Goal: Task Accomplishment & Management: Manage account settings

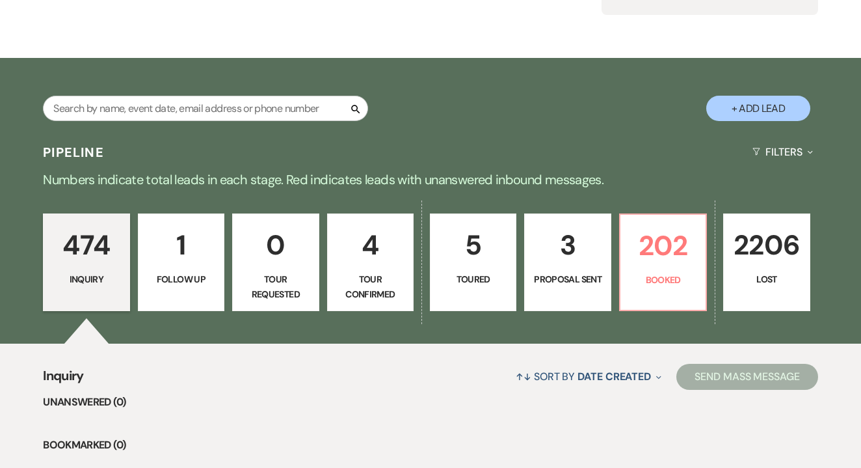
scroll to position [190, 0]
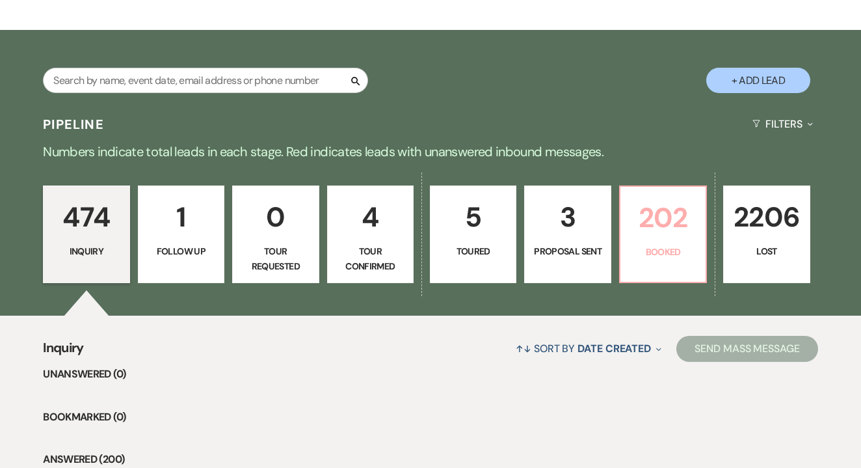
click at [653, 272] on link "202 Booked" at bounding box center [663, 234] width 88 height 98
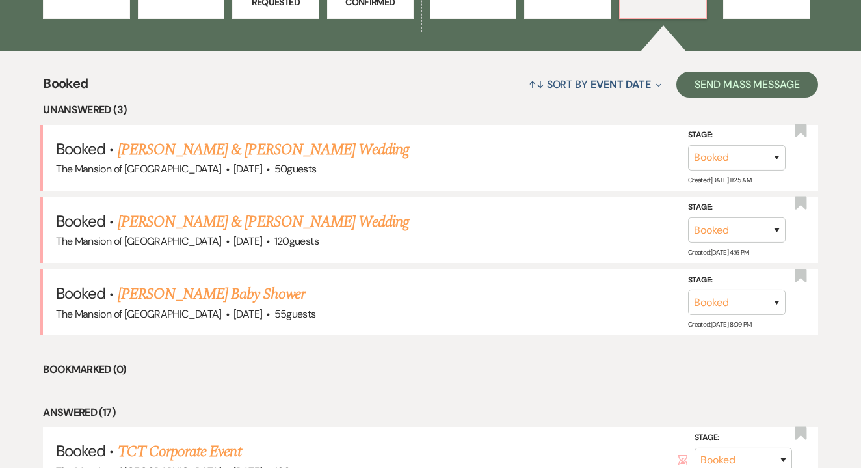
scroll to position [455, 0]
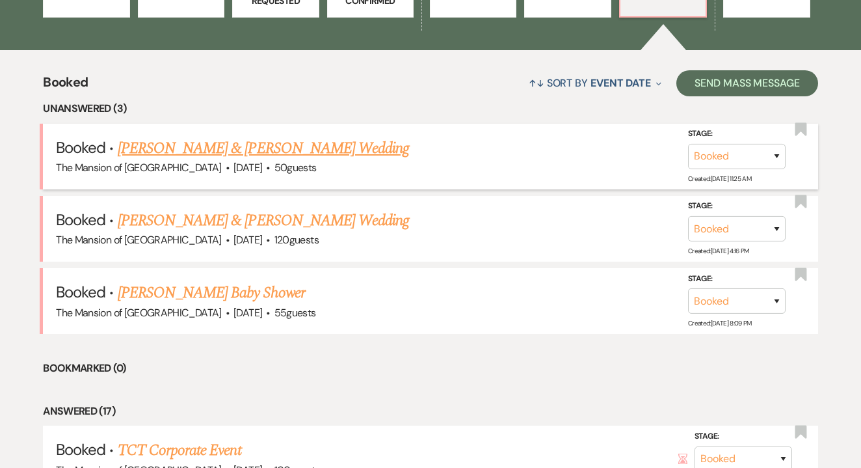
click at [362, 145] on link "[PERSON_NAME] & [PERSON_NAME] Wedding" at bounding box center [263, 148] width 291 height 23
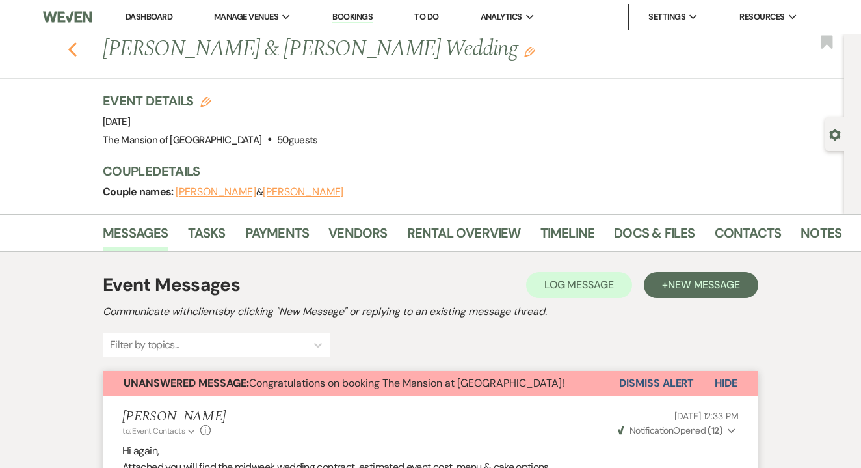
click at [71, 47] on use "button" at bounding box center [72, 49] width 8 height 14
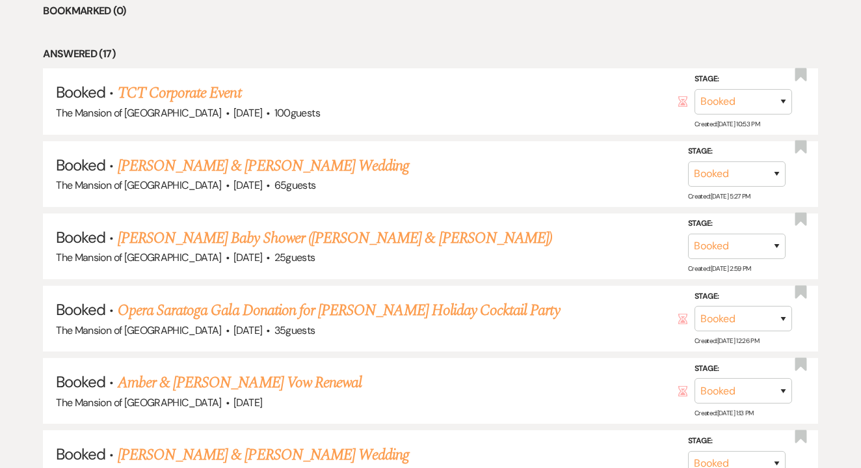
scroll to position [817, 0]
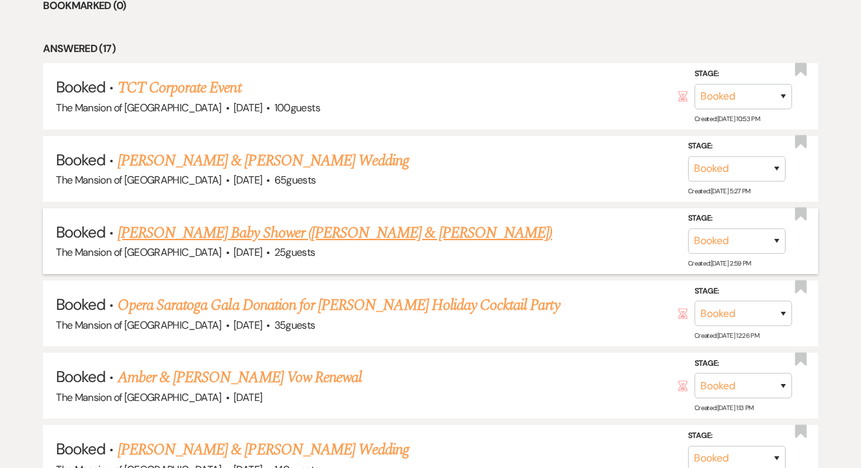
click at [295, 221] on link "[PERSON_NAME] Baby Shower ([PERSON_NAME] & [PERSON_NAME])" at bounding box center [335, 232] width 434 height 23
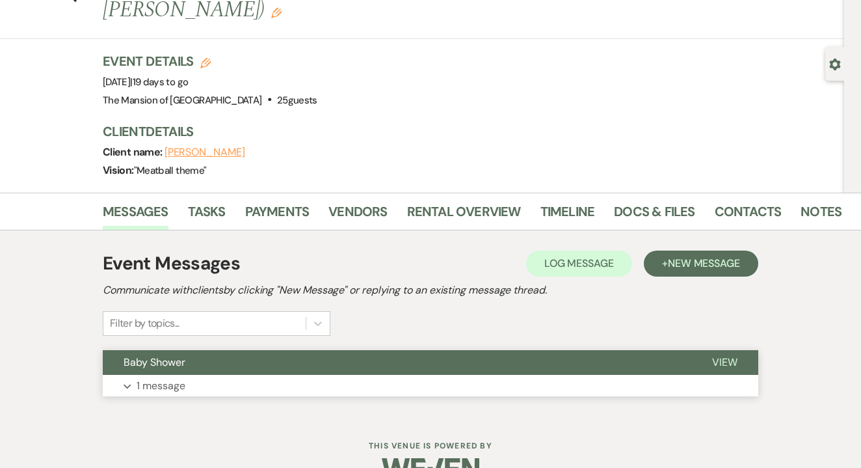
click at [267, 375] on button "Expand 1 message" at bounding box center [431, 386] width 656 height 22
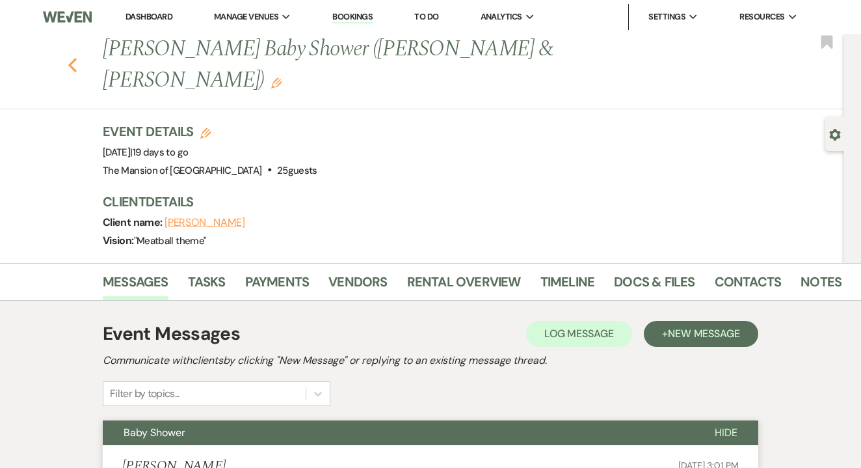
click at [68, 57] on icon "Previous" at bounding box center [73, 65] width 10 height 16
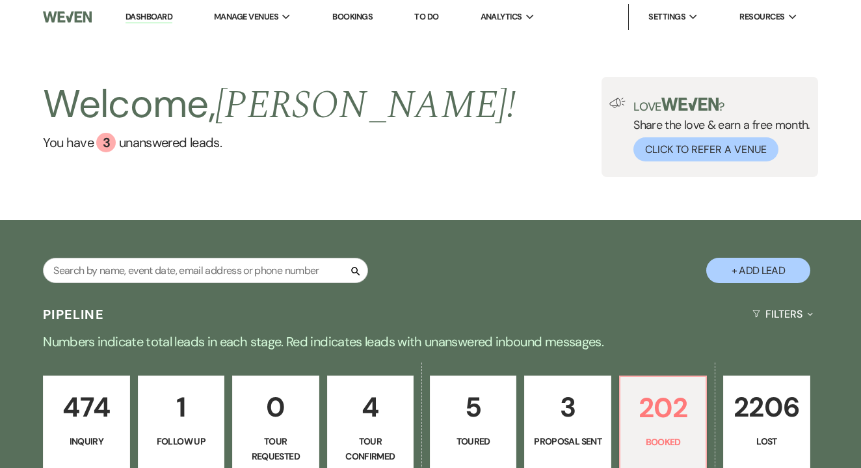
click at [153, 16] on link "Dashboard" at bounding box center [149, 17] width 47 height 12
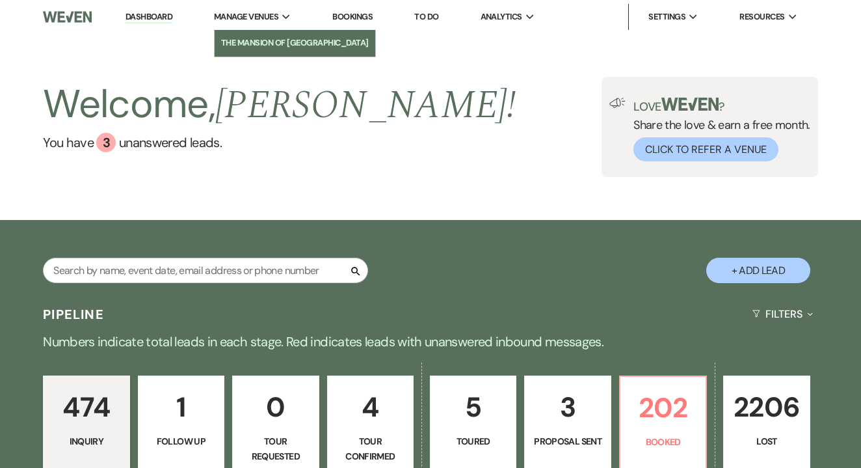
click at [250, 49] on link "The Mansion of [GEOGRAPHIC_DATA]" at bounding box center [295, 43] width 161 height 26
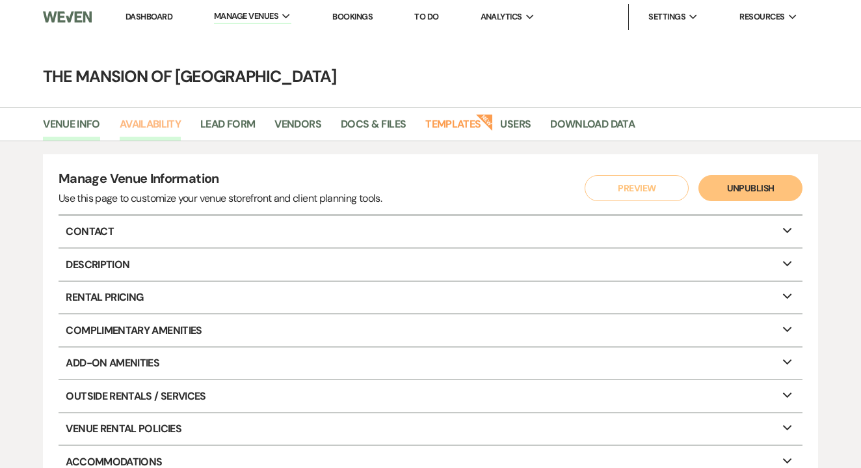
click at [137, 133] on link "Availability" at bounding box center [150, 128] width 61 height 25
select select "2"
select select "2026"
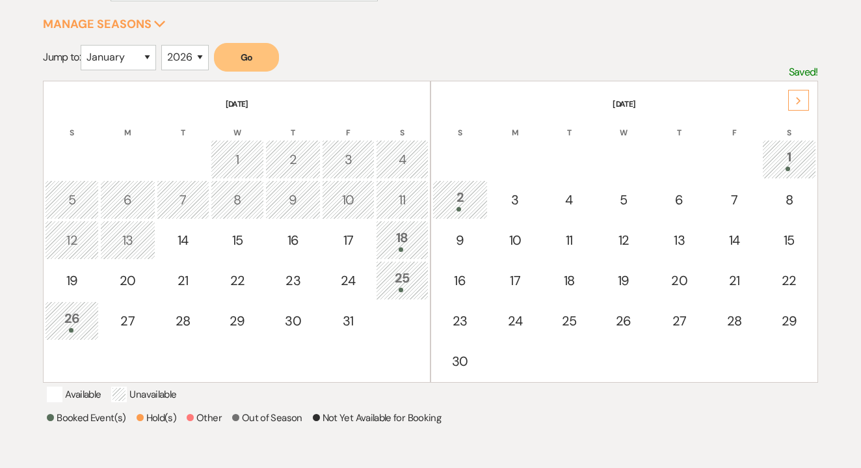
scroll to position [209, 0]
click at [400, 243] on div "18" at bounding box center [402, 238] width 38 height 24
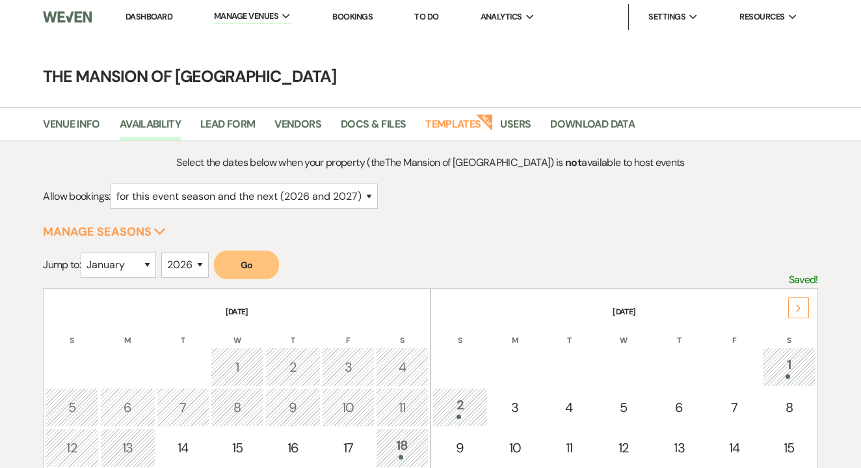
scroll to position [0, 0]
